Goal: Find specific page/section: Find specific page/section

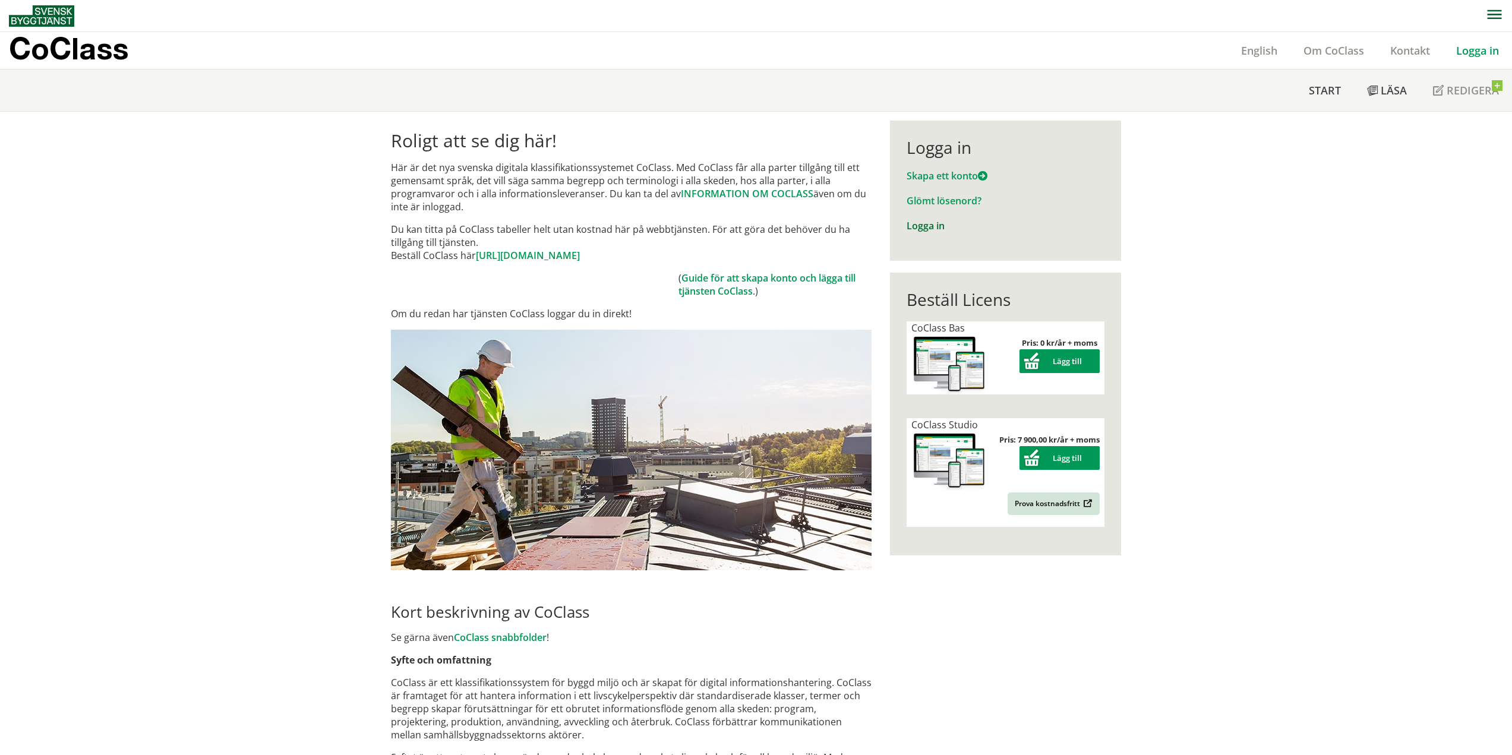
click at [930, 226] on link "Logga in" at bounding box center [925, 225] width 38 height 13
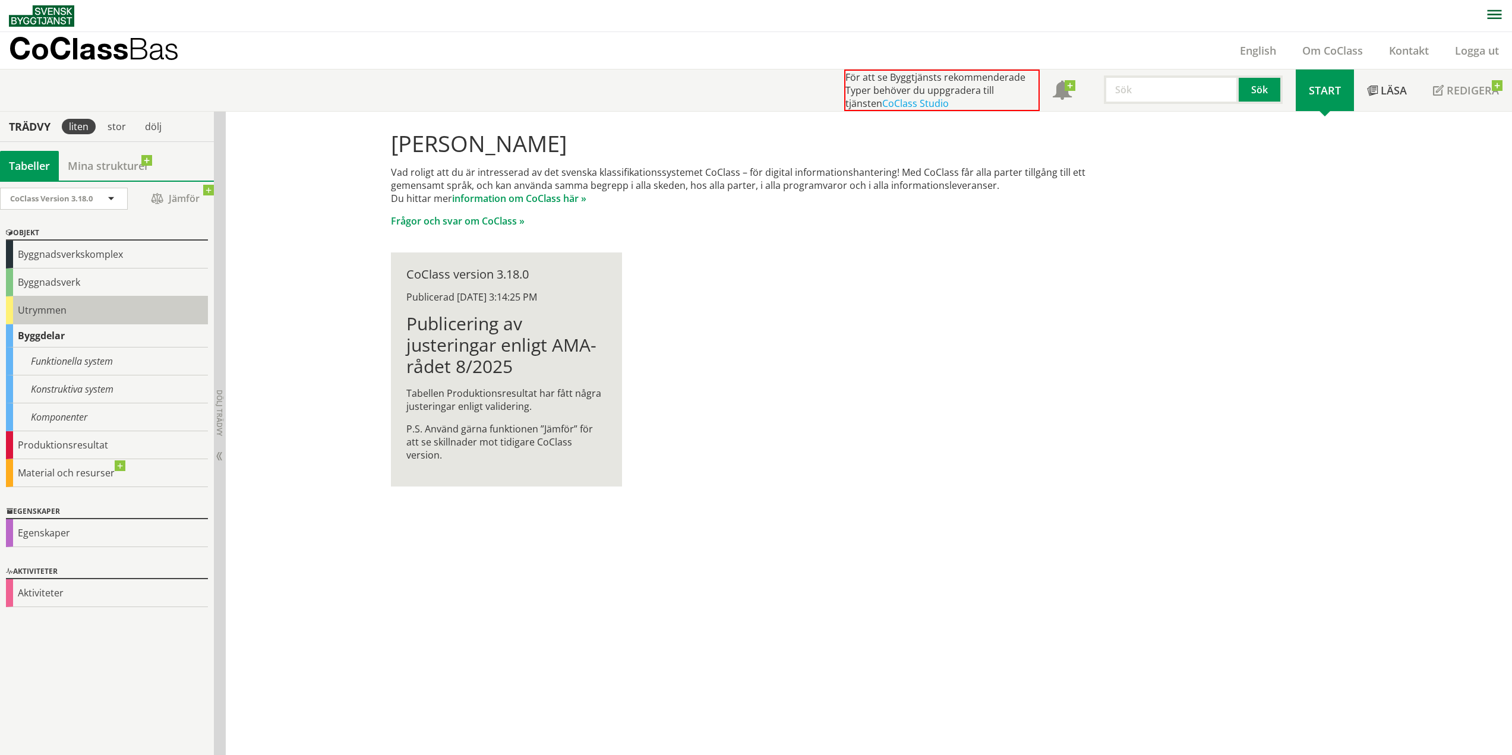
click at [62, 306] on div "Utrymmen" at bounding box center [107, 310] width 202 height 28
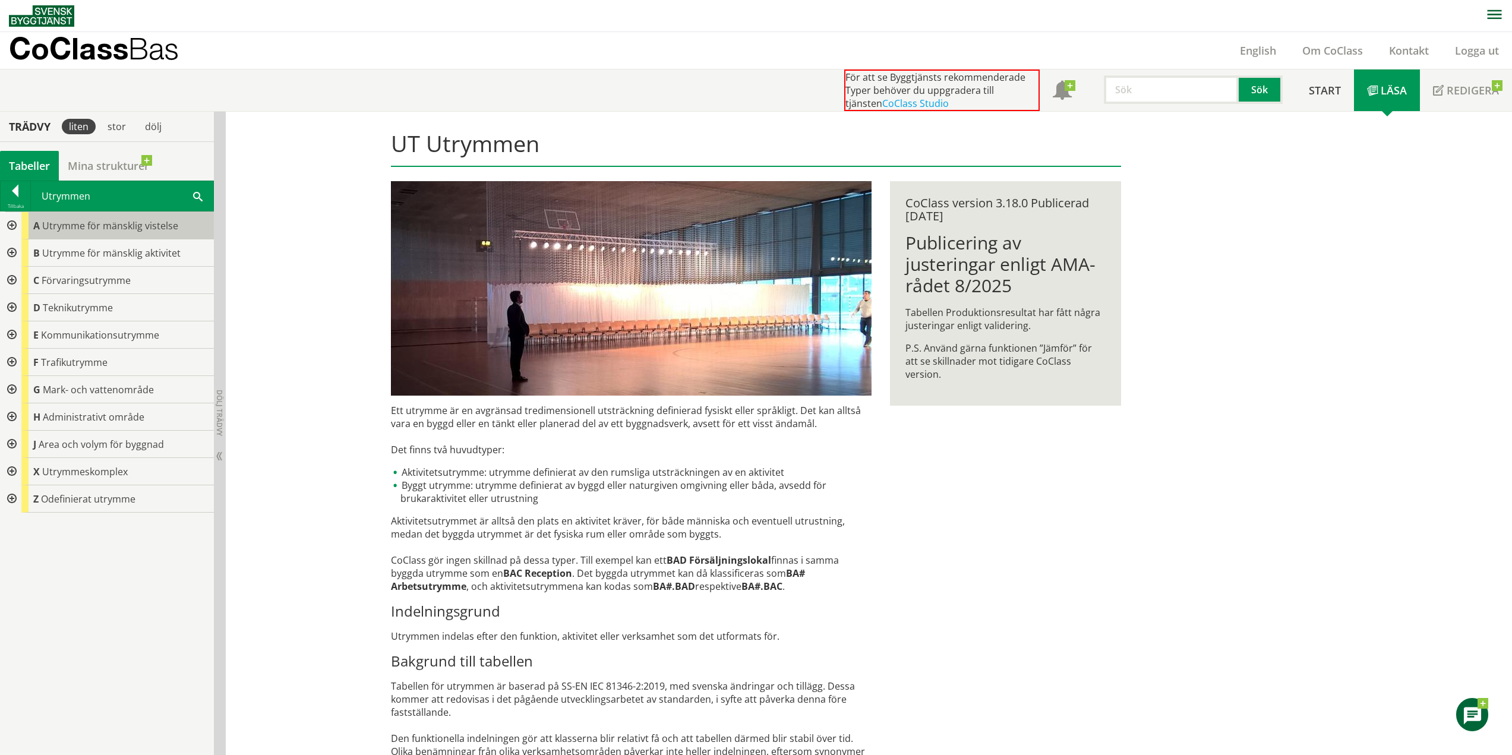
click at [40, 229] on div "A Utrymme för mänsklig vistelse" at bounding box center [117, 225] width 192 height 27
click at [13, 225] on div at bounding box center [10, 225] width 21 height 27
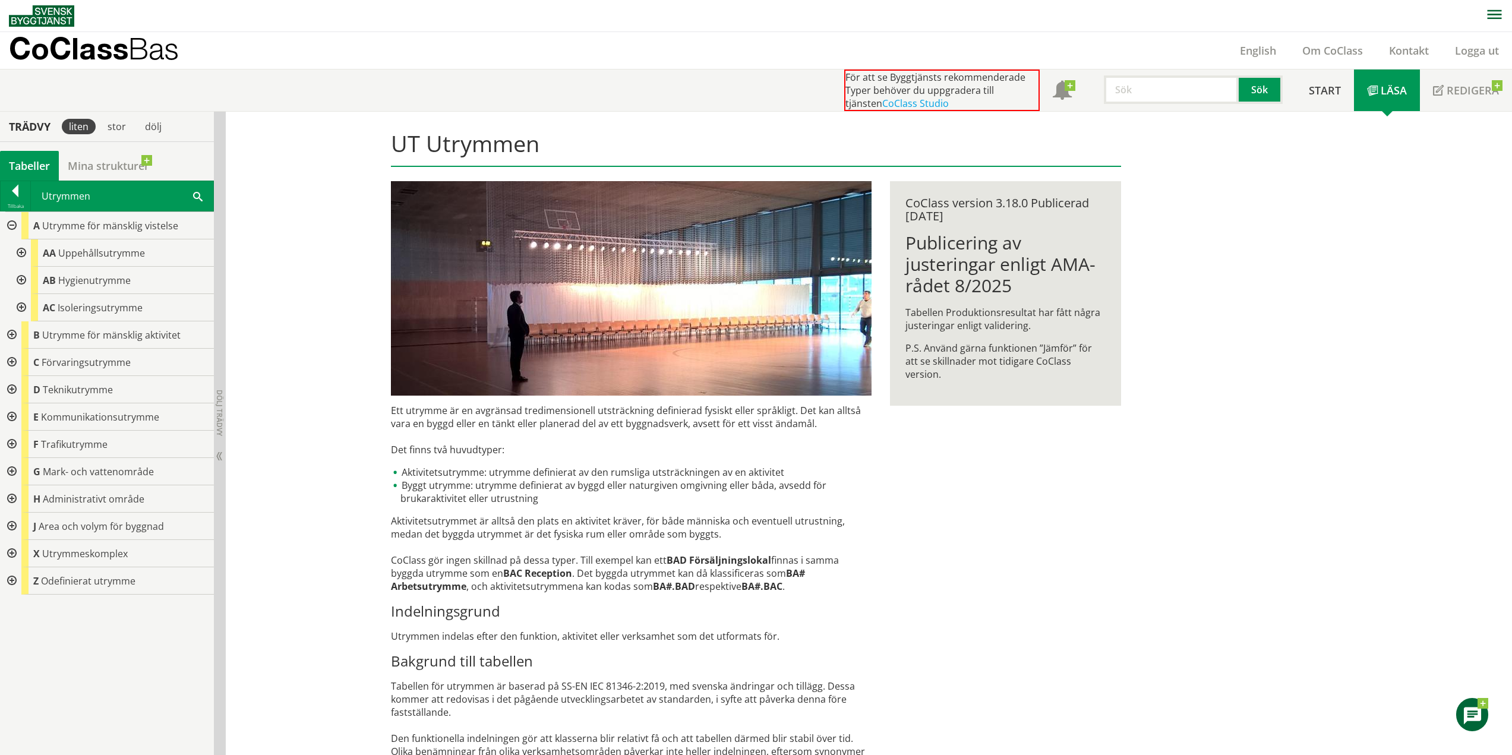
click at [26, 252] on div at bounding box center [20, 252] width 21 height 27
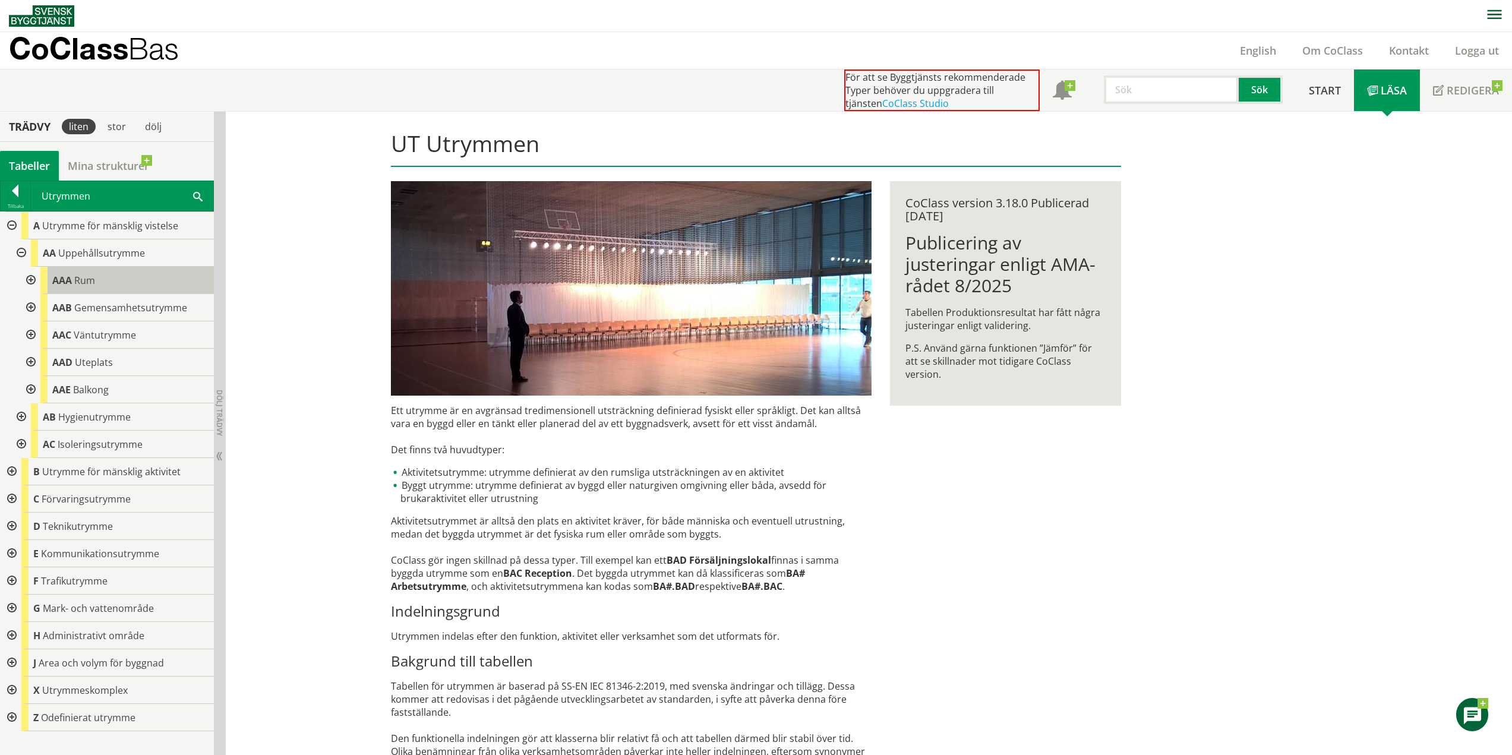
click at [53, 282] on span "AAA" at bounding box center [62, 280] width 20 height 13
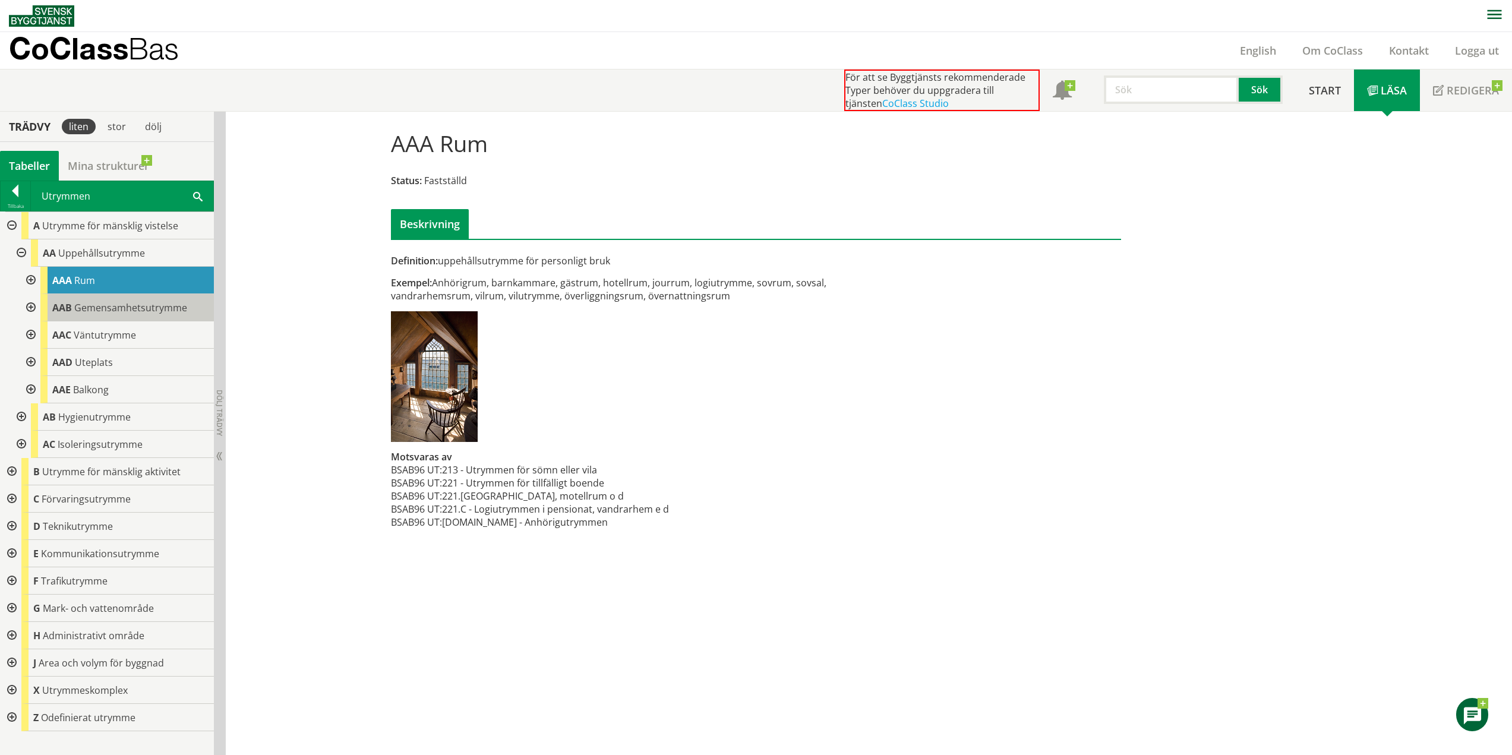
click at [80, 312] on span "Gemensamhetsutrymme" at bounding box center [130, 307] width 113 height 13
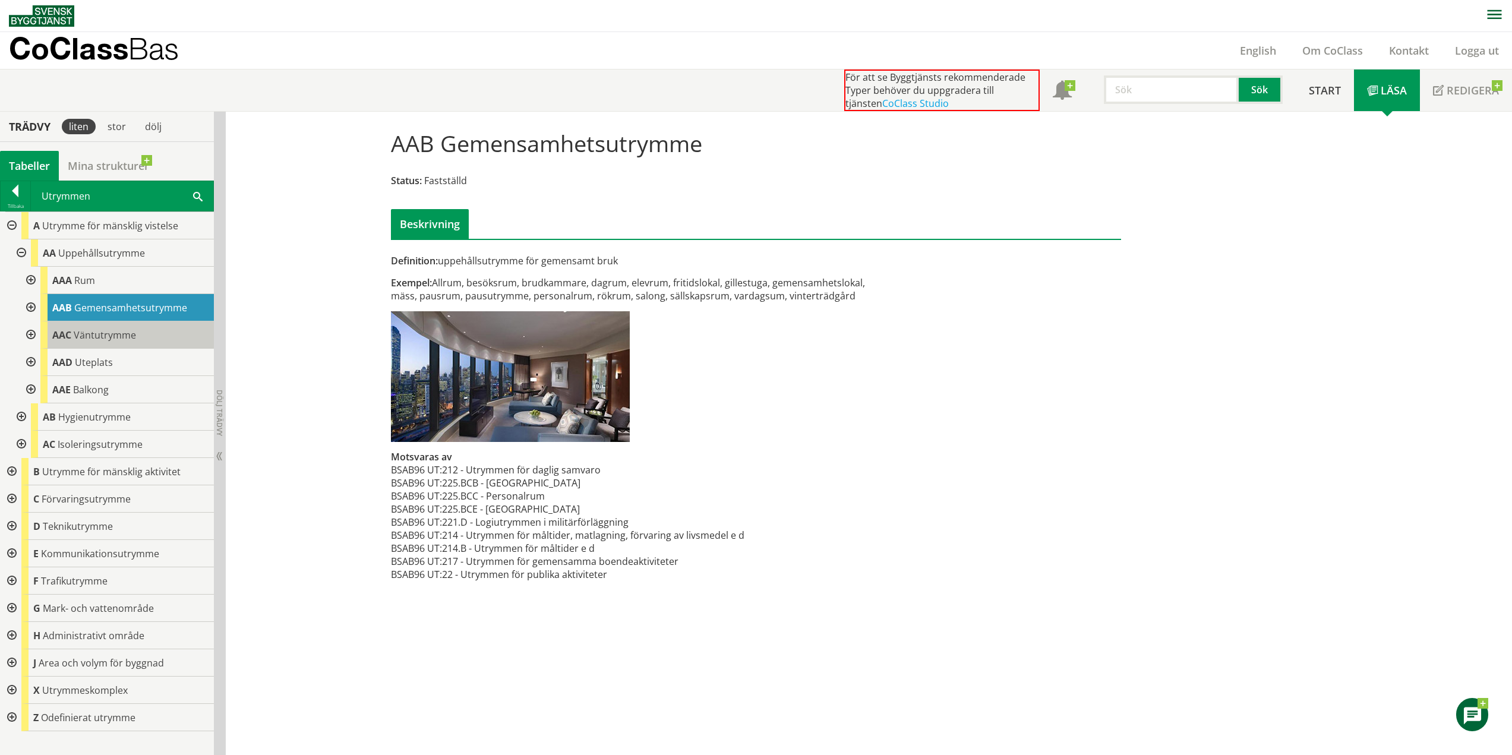
click at [83, 330] on span "Väntutrymme" at bounding box center [105, 334] width 62 height 13
